Goal: Task Accomplishment & Management: Complete application form

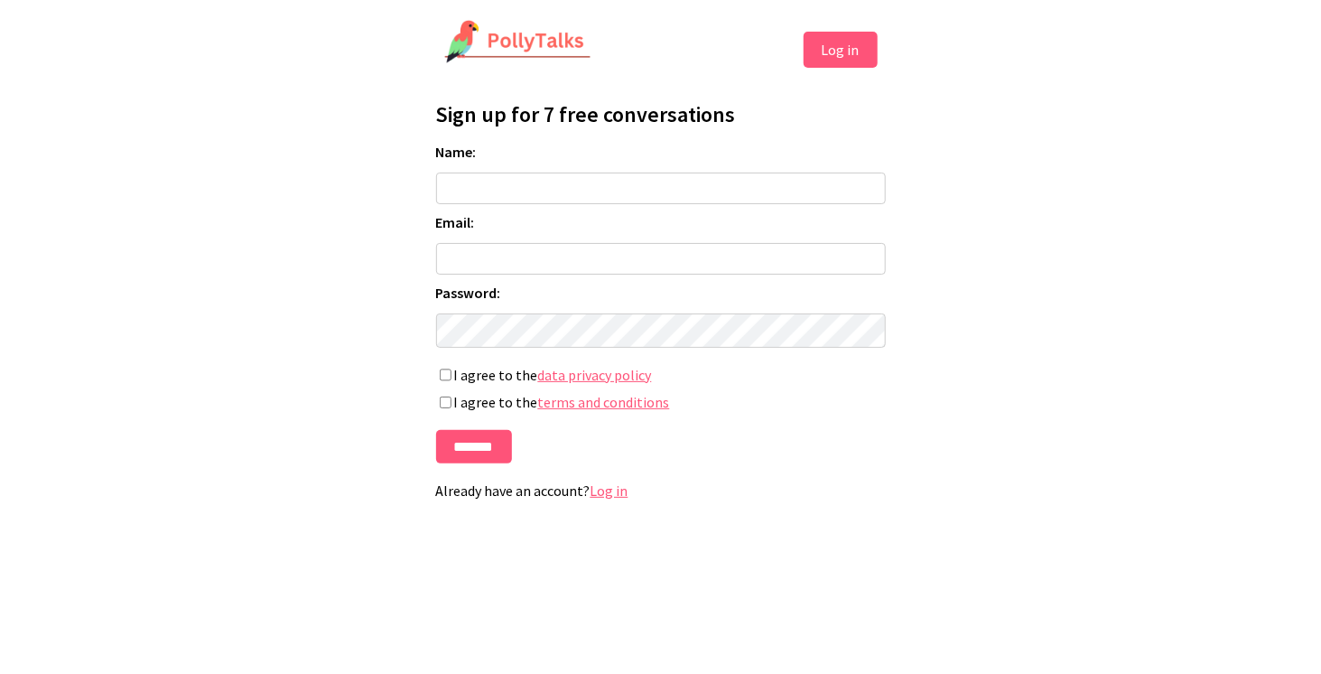
click at [653, 160] on form "Name: Email: Password: If you're human, leave this field blank: I agree to the …" at bounding box center [661, 303] width 450 height 321
click at [633, 196] on input "Name:" at bounding box center [661, 188] width 450 height 32
click at [649, 123] on h1 "Sign up for 7 free conversations" at bounding box center [661, 114] width 450 height 28
drag, startPoint x: 689, startPoint y: 115, endPoint x: 516, endPoint y: 121, distance: 173.5
click at [516, 121] on h1 "Sign up for 7 free conversations" at bounding box center [661, 114] width 450 height 28
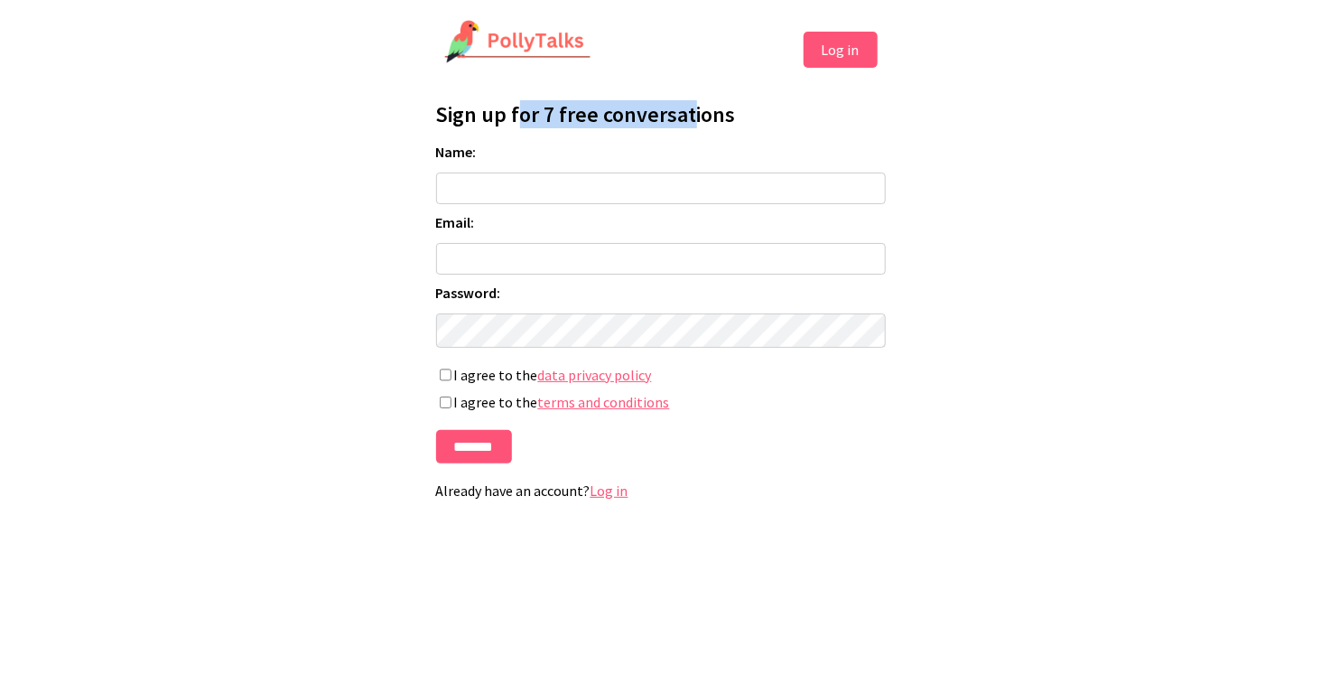
click at [516, 121] on h1 "Sign up for 7 free conversations" at bounding box center [661, 114] width 450 height 28
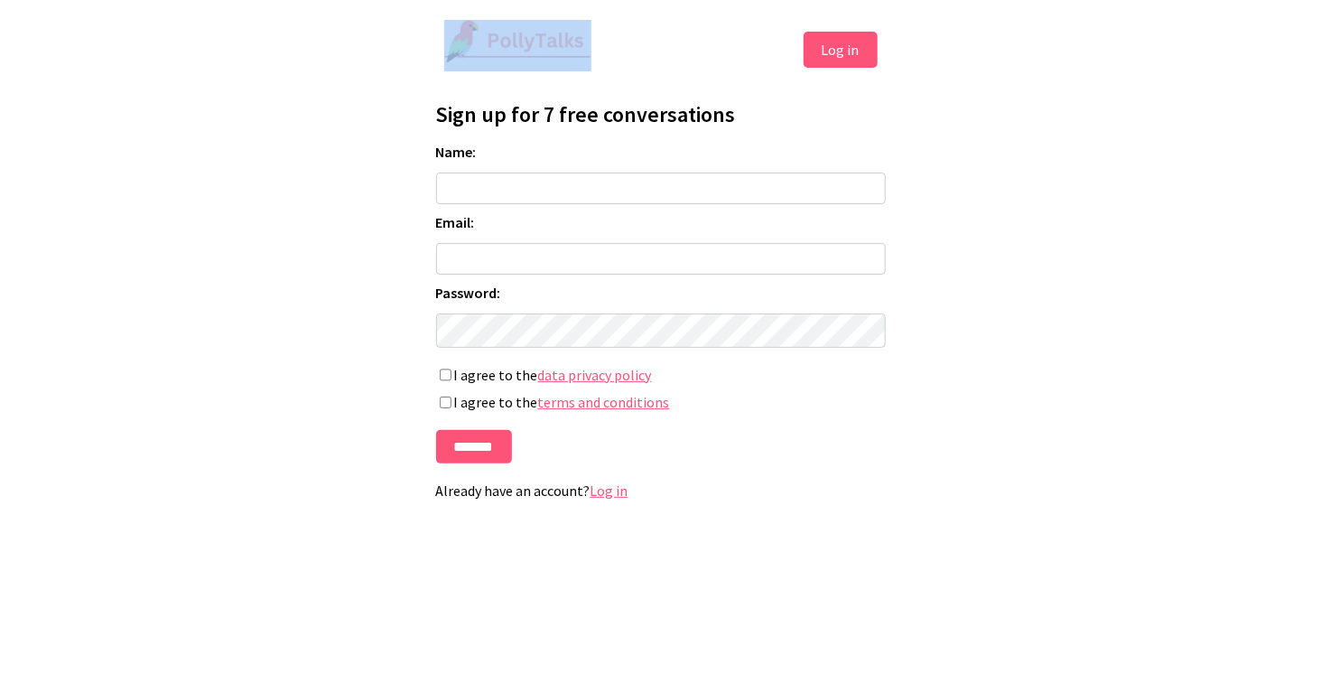
drag, startPoint x: 628, startPoint y: 42, endPoint x: 379, endPoint y: 31, distance: 248.6
click at [447, 38] on header "Log in Profile" at bounding box center [661, 45] width 452 height 54
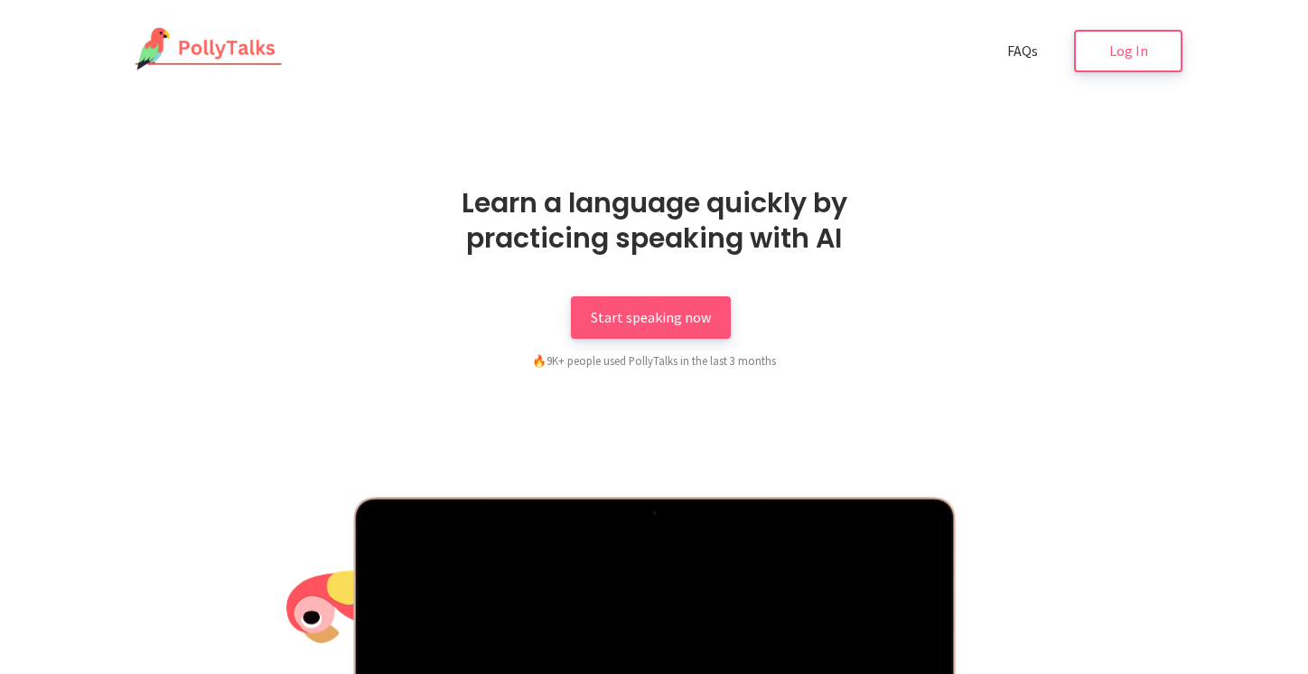
scroll to position [1716, 0]
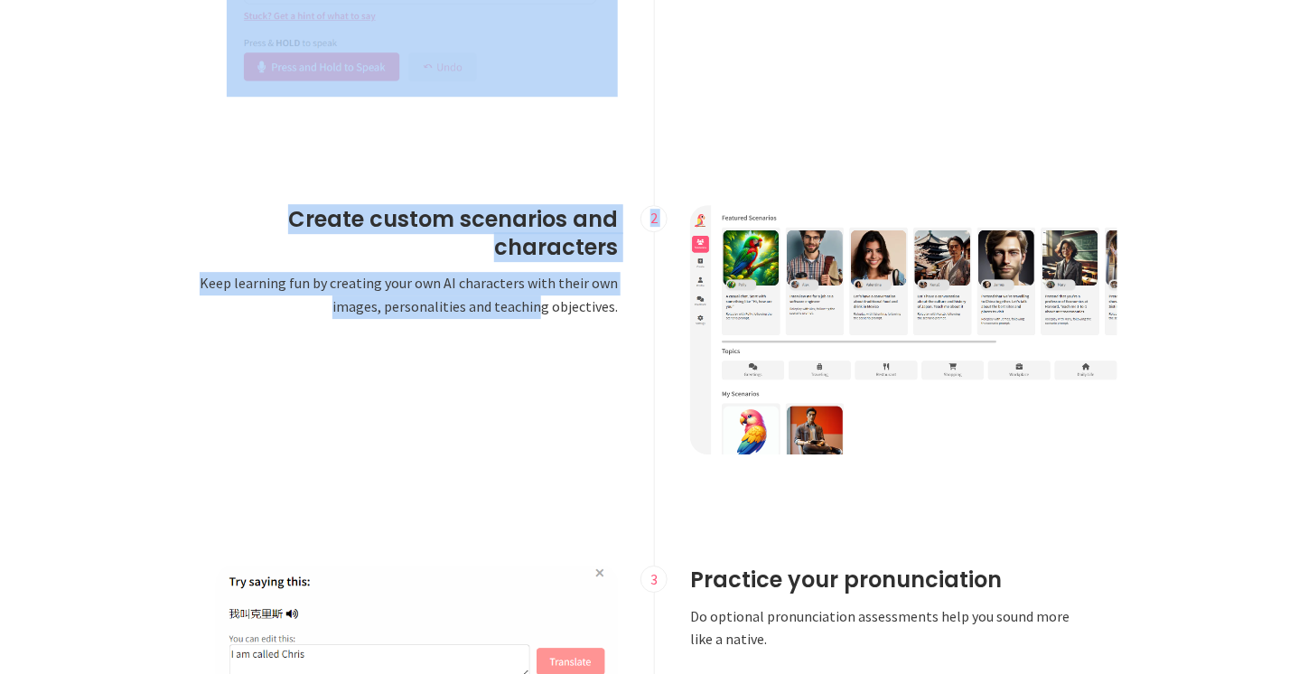
drag, startPoint x: 296, startPoint y: 188, endPoint x: 573, endPoint y: 362, distance: 326.7
click at [551, 358] on ul "1 Have realistic oral conversations Lets you practice speaking without needing …" at bounding box center [654, 388] width 948 height 1859
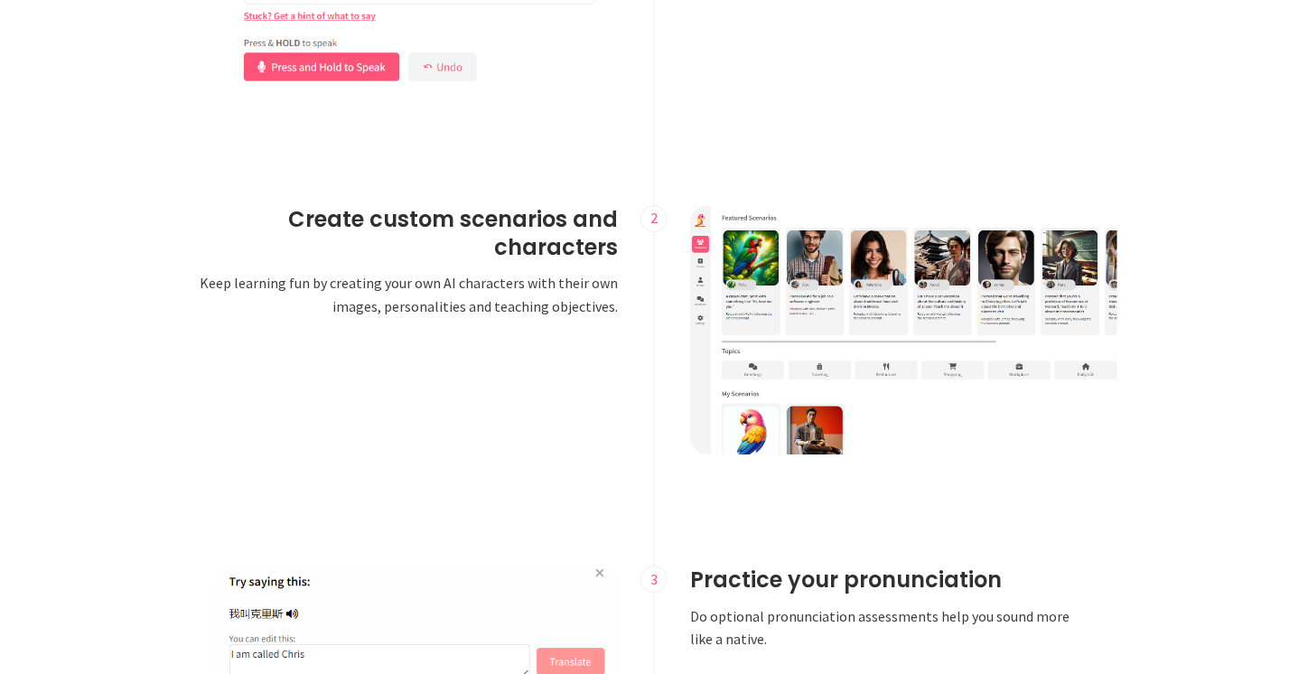
click at [573, 362] on div "Create custom scenarios and characters Keep learning fun by creating your own A…" at bounding box center [417, 331] width 474 height 253
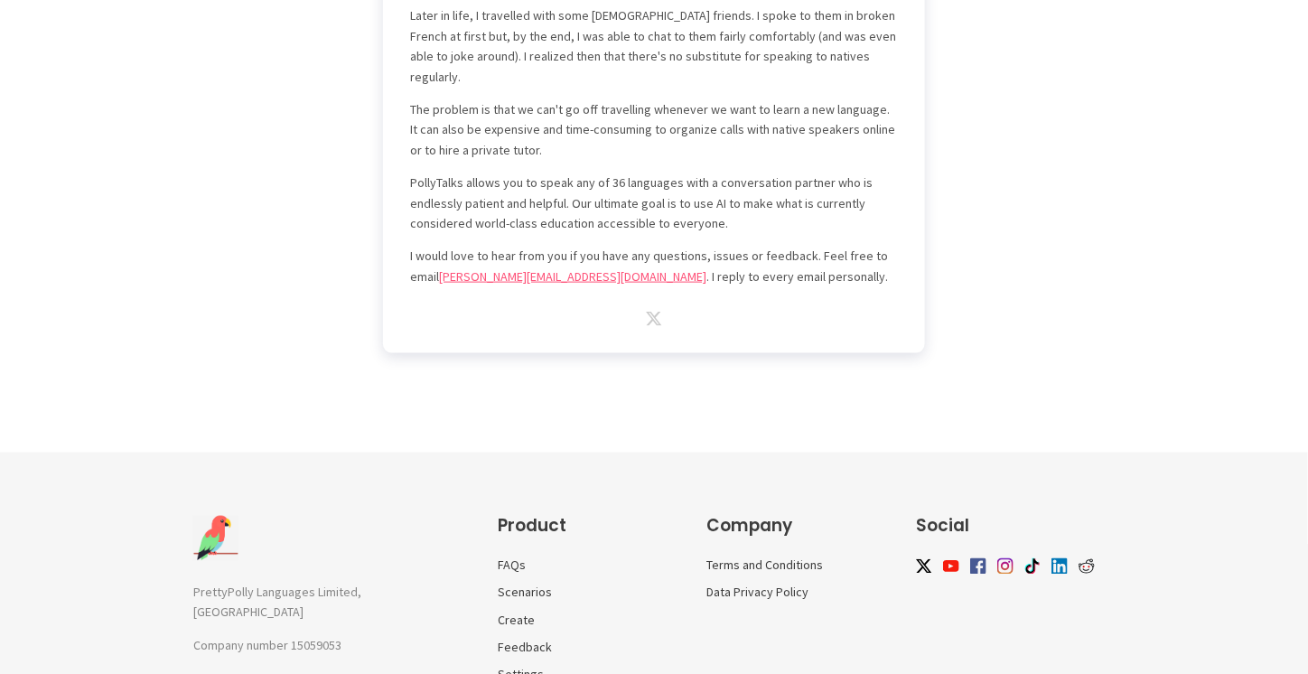
scroll to position [5202, 0]
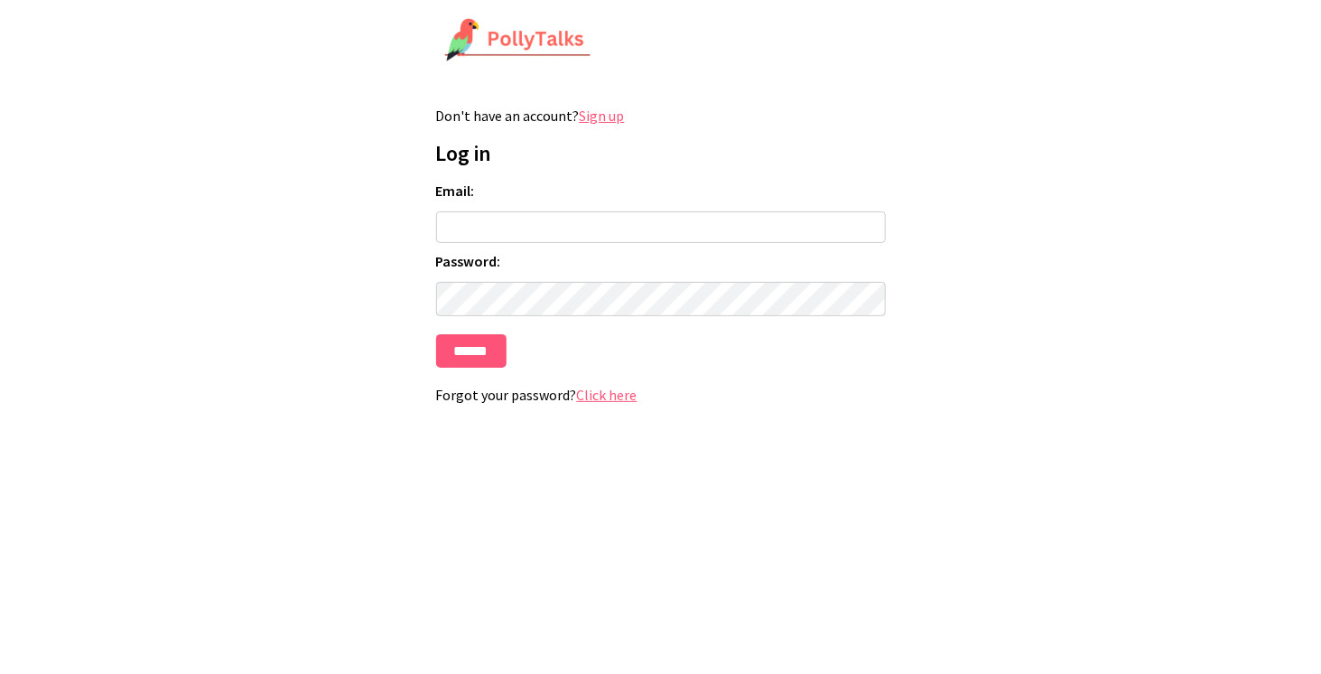
click at [610, 116] on link "Sign up" at bounding box center [602, 116] width 45 height 18
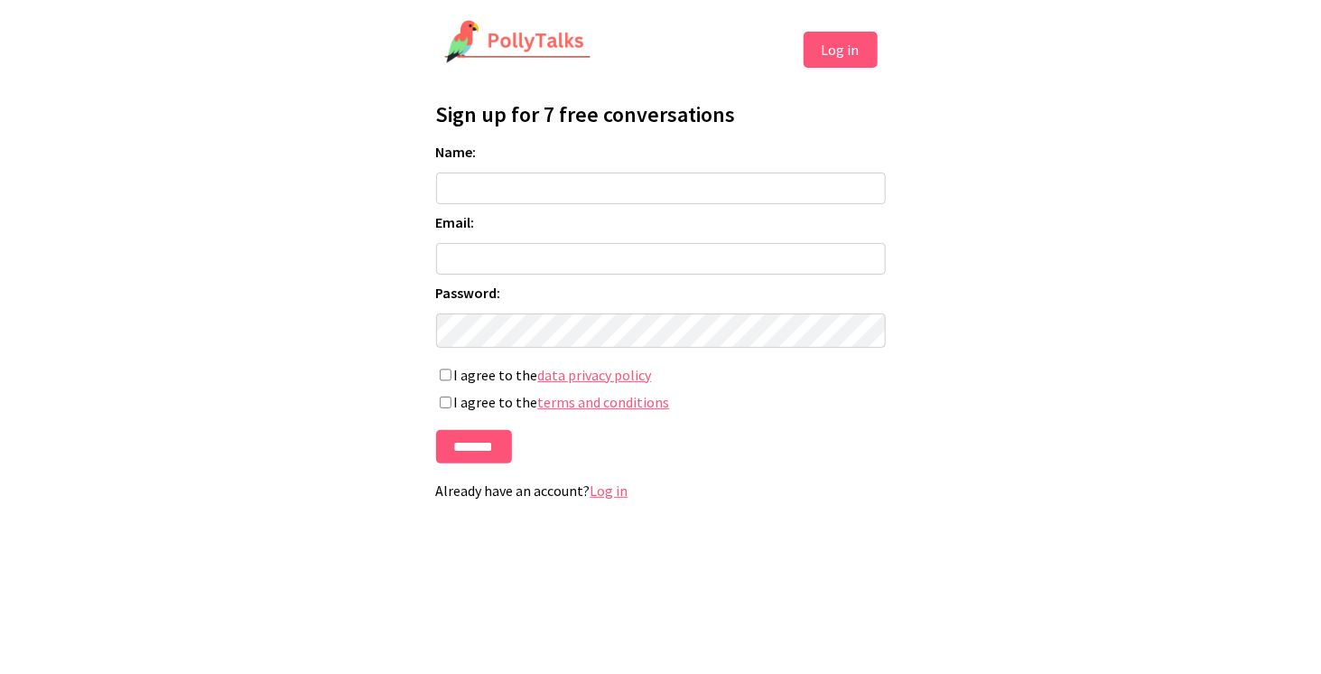
click at [580, 160] on label "Name:" at bounding box center [661, 152] width 450 height 18
click at [580, 172] on input "Name:" at bounding box center [661, 188] width 450 height 32
click at [570, 192] on input "Name:" at bounding box center [661, 188] width 450 height 32
click at [658, 187] on input "Name:" at bounding box center [661, 188] width 450 height 32
click at [666, 145] on label "Name:" at bounding box center [661, 152] width 450 height 18
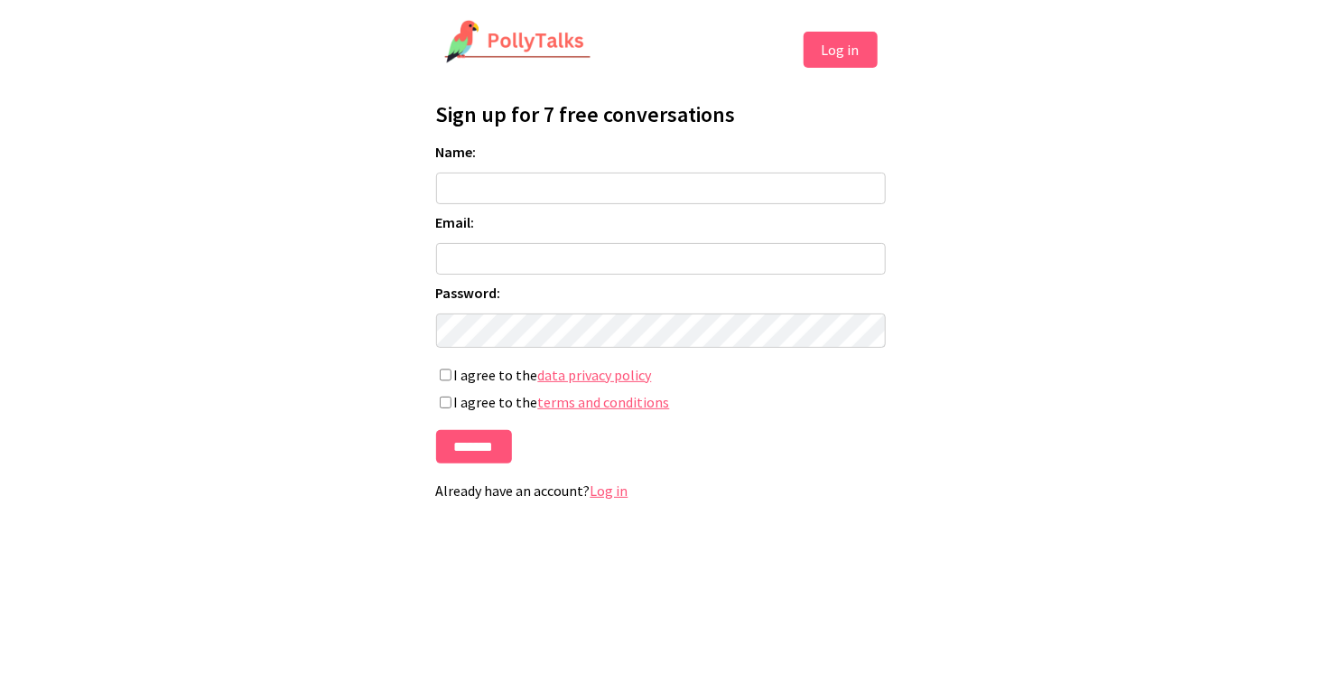
click at [666, 172] on input "Name:" at bounding box center [661, 188] width 450 height 32
click at [630, 201] on input "Name:" at bounding box center [661, 188] width 450 height 32
type input "**********"
click at [551, 268] on input "Email:" at bounding box center [661, 259] width 450 height 32
click at [561, 192] on input "**********" at bounding box center [661, 188] width 450 height 32
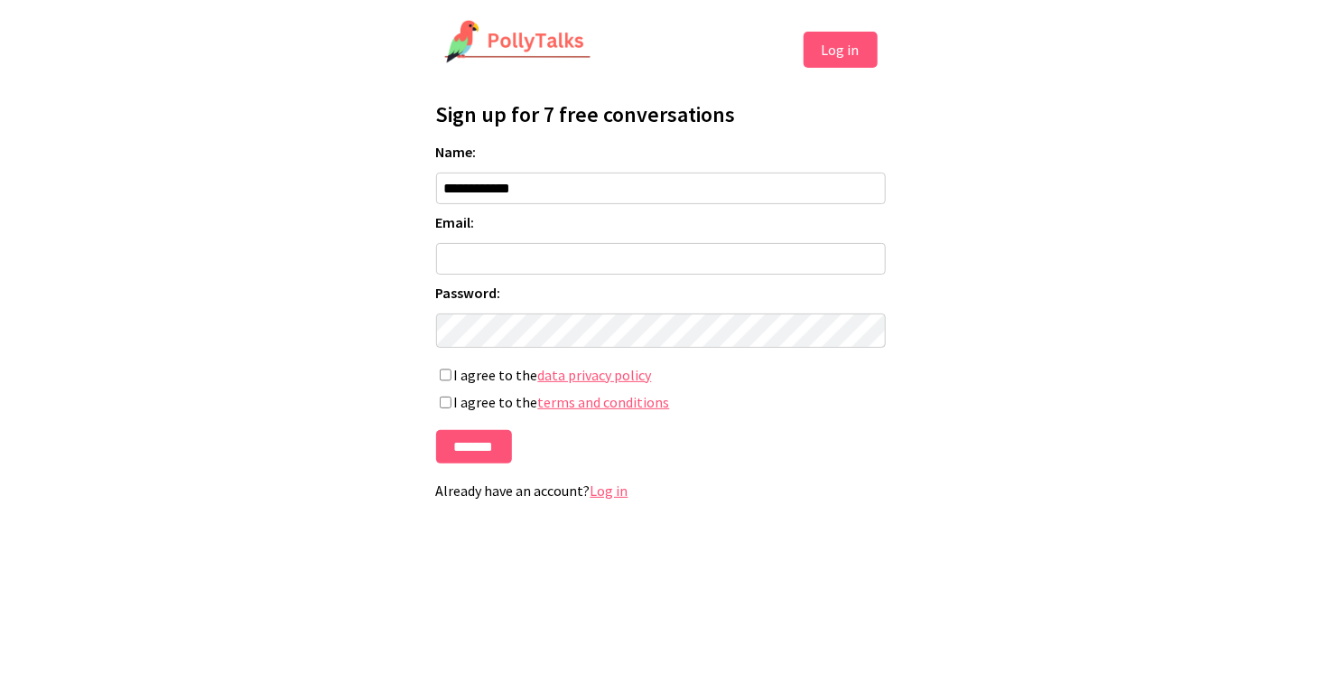
click at [603, 128] on div "**********" at bounding box center [661, 302] width 452 height 424
click at [521, 275] on input "Email:" at bounding box center [661, 259] width 450 height 32
type input "**********"
click at [640, 315] on form "**********" at bounding box center [661, 303] width 450 height 321
